Goal: Subscribe to service/newsletter

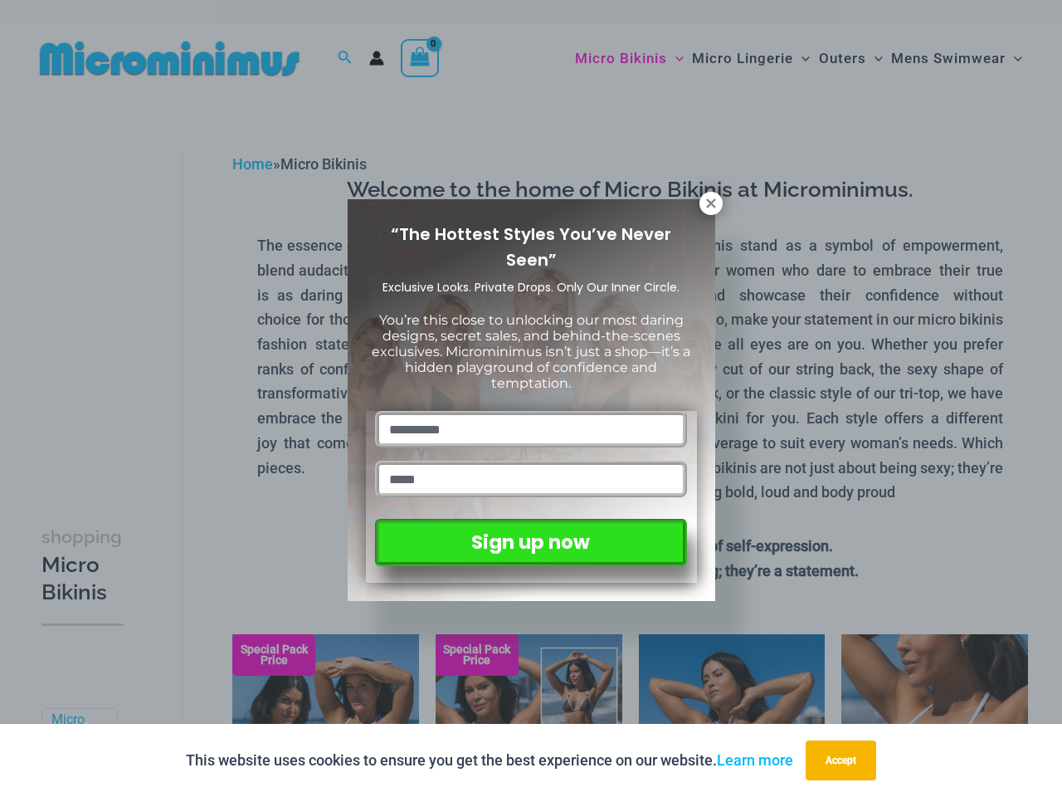
click at [531, 411] on input "text" at bounding box center [530, 429] width 311 height 37
click at [845, 760] on button "Accept" at bounding box center [841, 760] width 71 height 40
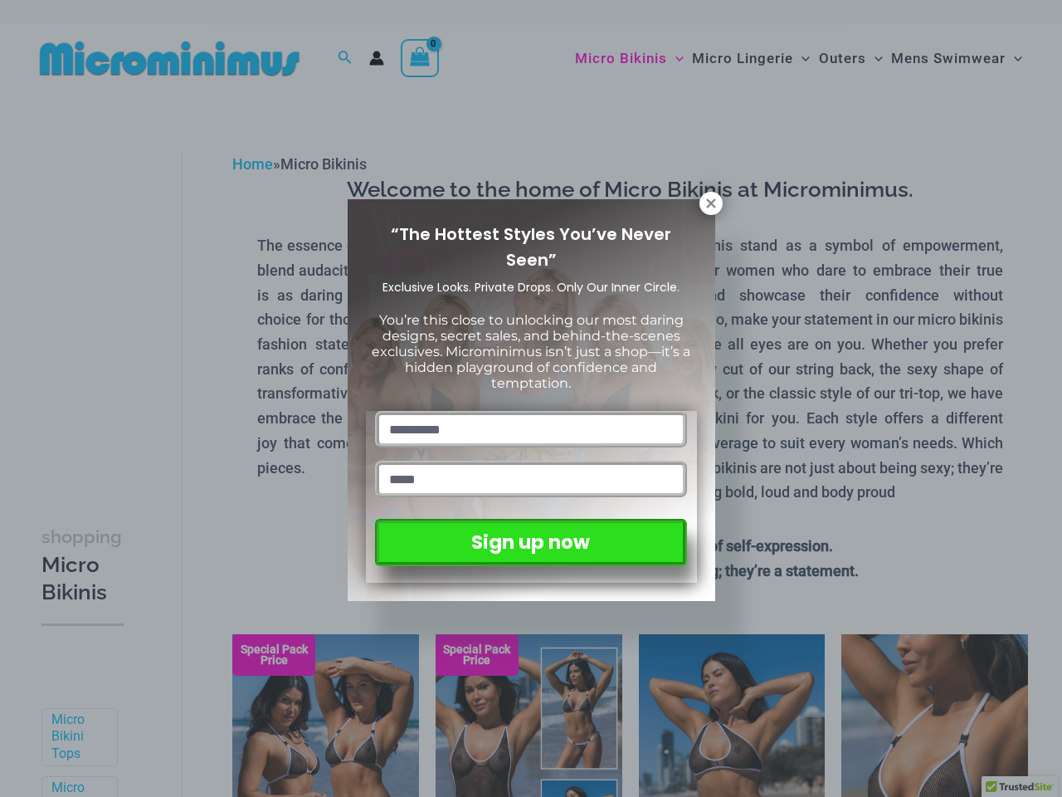
click at [531, 411] on input "text" at bounding box center [530, 429] width 311 height 37
click at [711, 203] on icon at bounding box center [710, 202] width 9 height 9
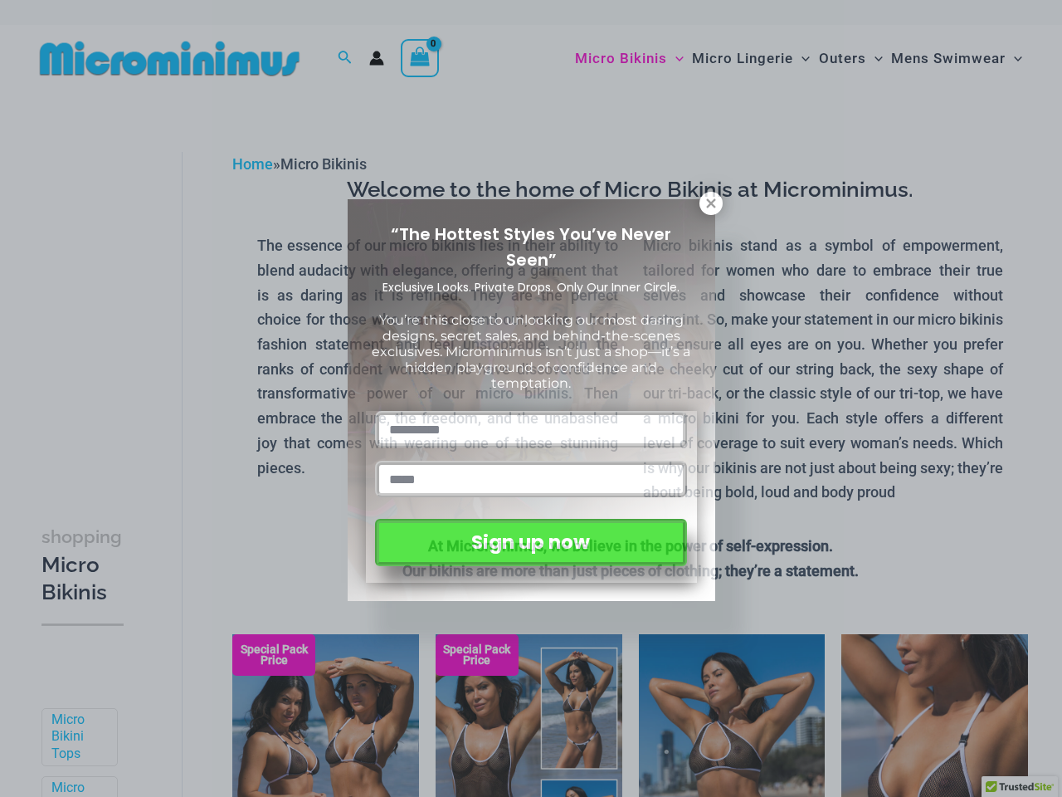
click at [711, 203] on icon at bounding box center [710, 202] width 9 height 9
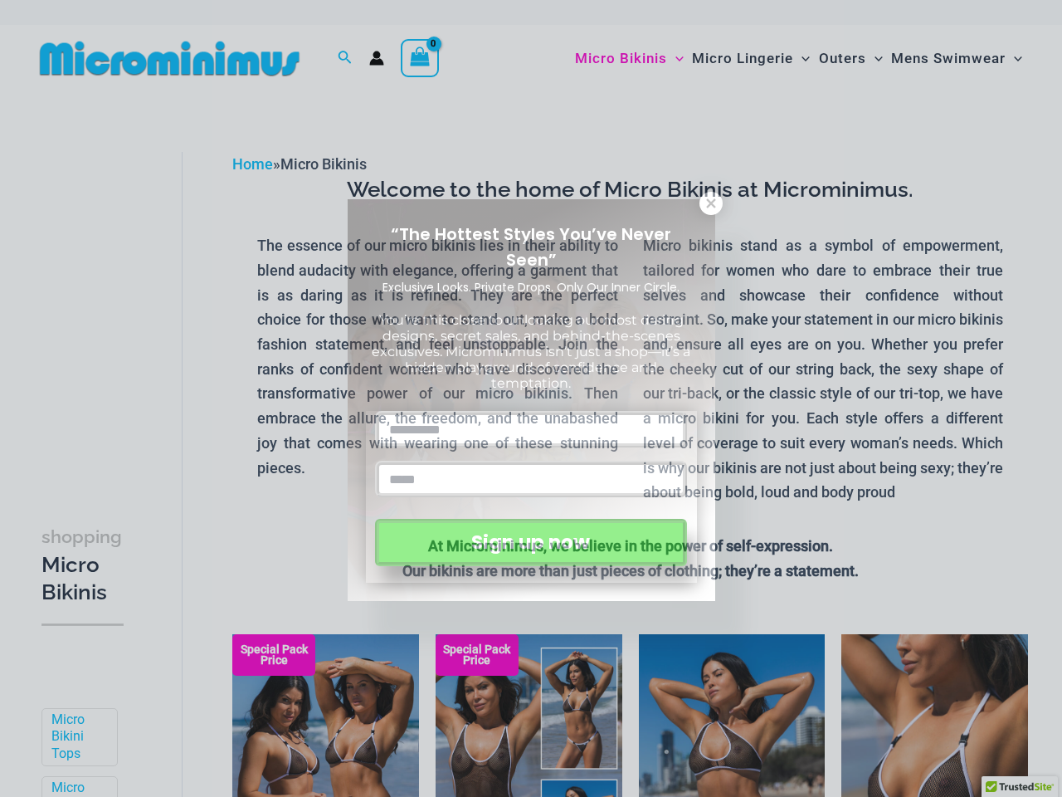
click at [710, 202] on icon at bounding box center [710, 202] width 9 height 9
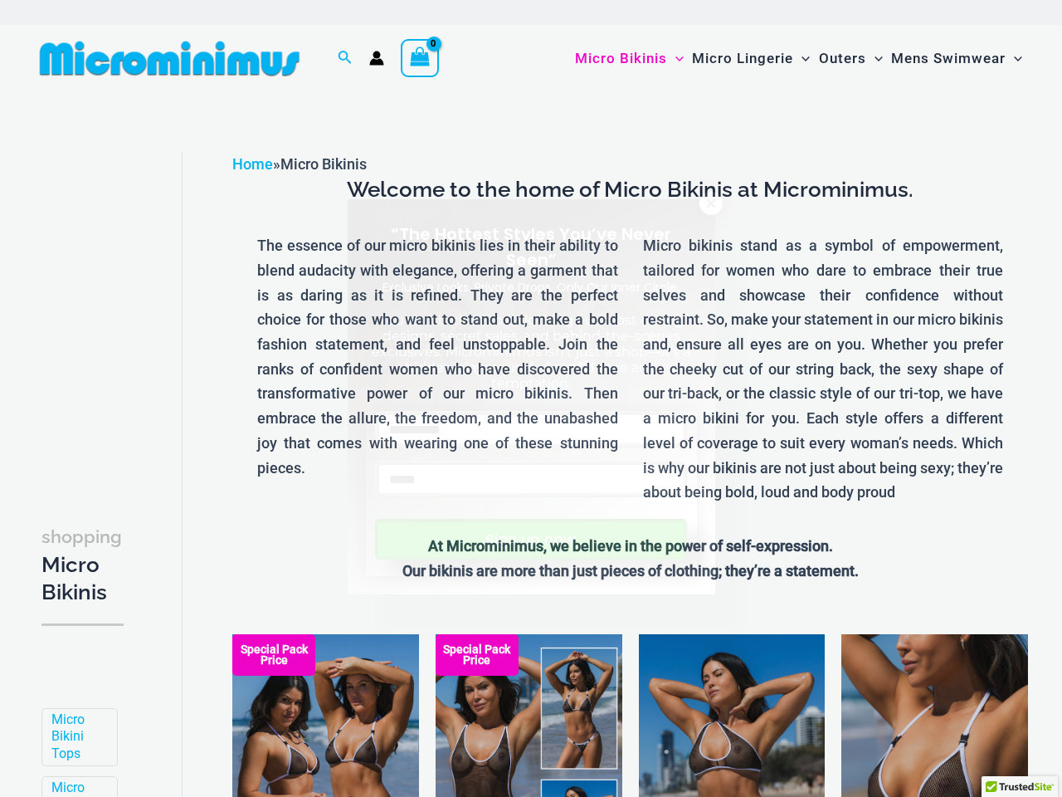
click at [530, 538] on button "Sign up now" at bounding box center [530, 539] width 311 height 41
